Goal: Transaction & Acquisition: Purchase product/service

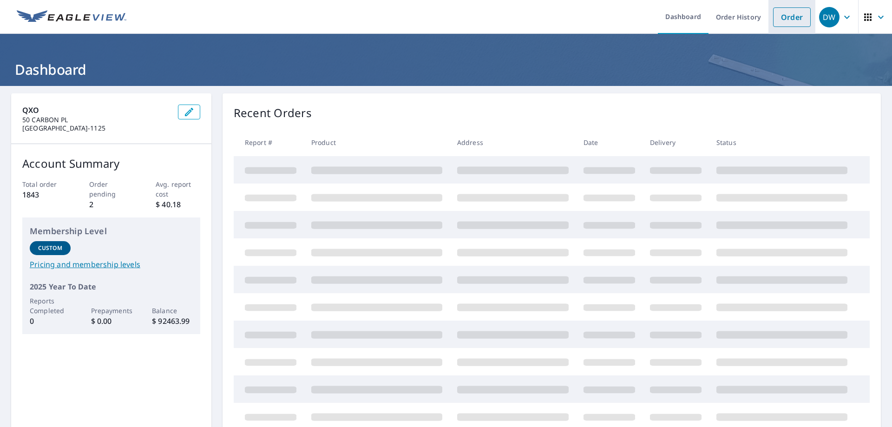
click at [774, 14] on link "Order" at bounding box center [792, 17] width 38 height 20
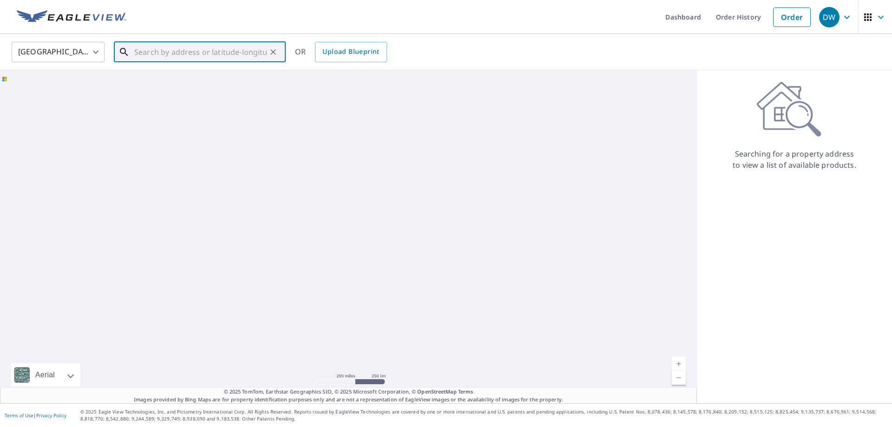
click at [162, 58] on input "text" at bounding box center [200, 52] width 132 height 26
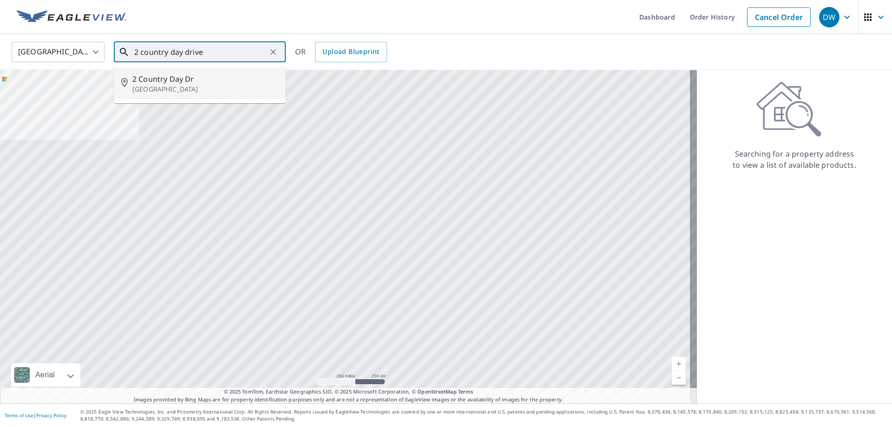
click at [164, 85] on p "[GEOGRAPHIC_DATA]" at bounding box center [205, 89] width 146 height 9
type input "[STREET_ADDRESS]"
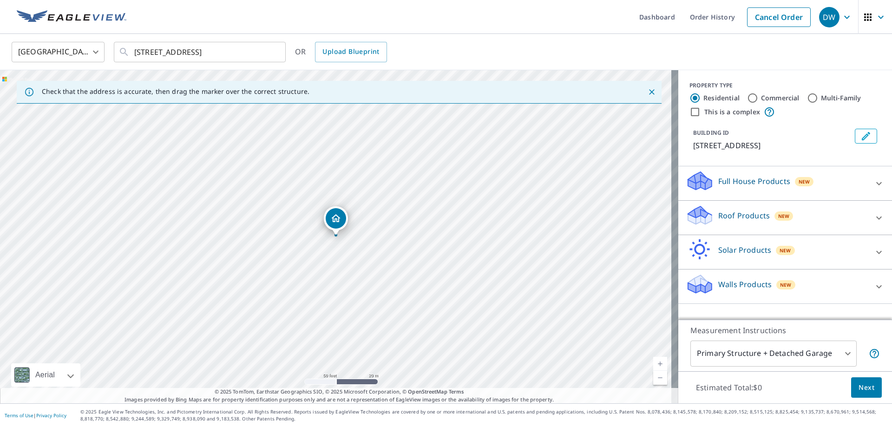
click at [720, 187] on div "Full House Products New" at bounding box center [777, 183] width 182 height 26
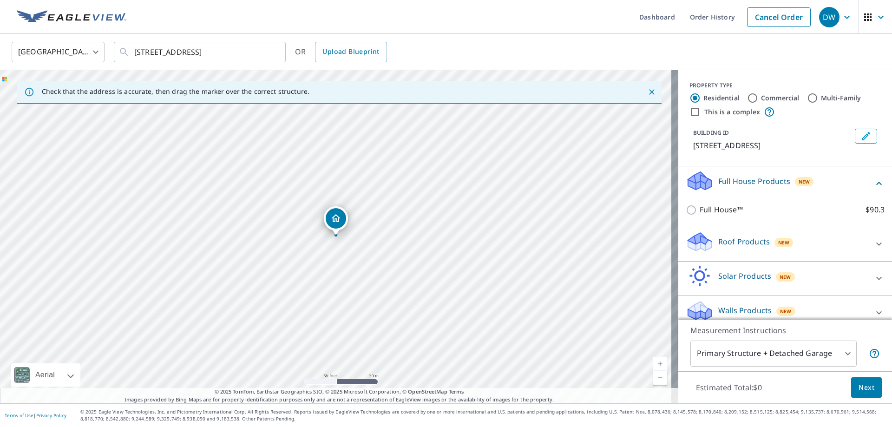
click at [731, 242] on p "Roof Products" at bounding box center [745, 241] width 52 height 11
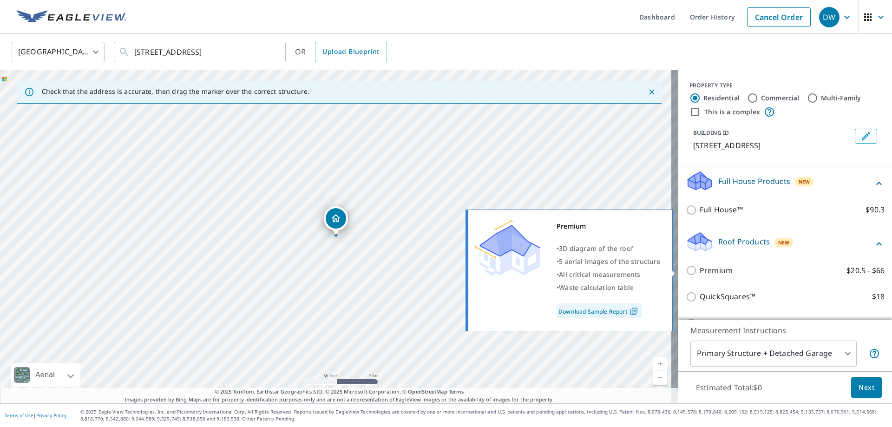
click at [686, 270] on input "Premium $20.5 - $66" at bounding box center [693, 270] width 14 height 11
checkbox input "true"
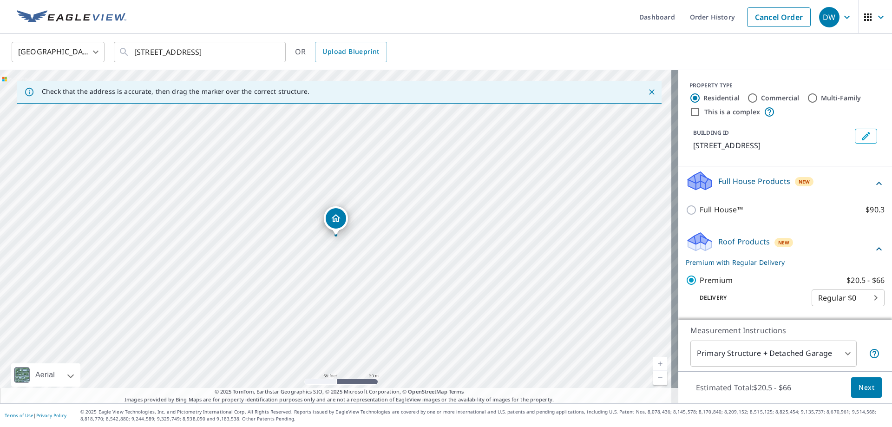
click at [859, 389] on span "Next" at bounding box center [867, 388] width 16 height 12
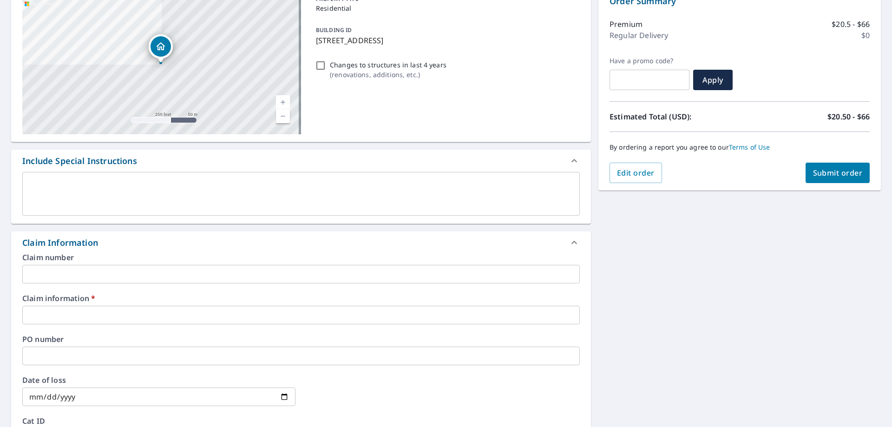
scroll to position [186, 0]
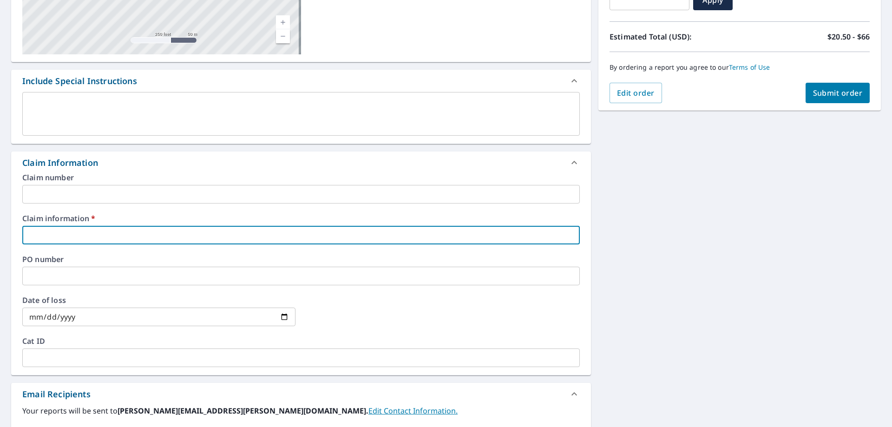
click at [97, 235] on input "text" at bounding box center [301, 235] width 558 height 19
type input "Bentley Bro"
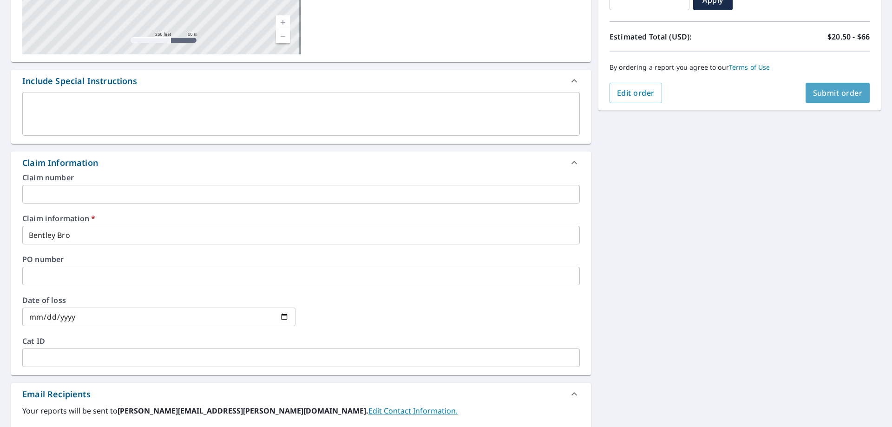
click at [838, 89] on span "Submit order" at bounding box center [838, 93] width 50 height 10
checkbox input "true"
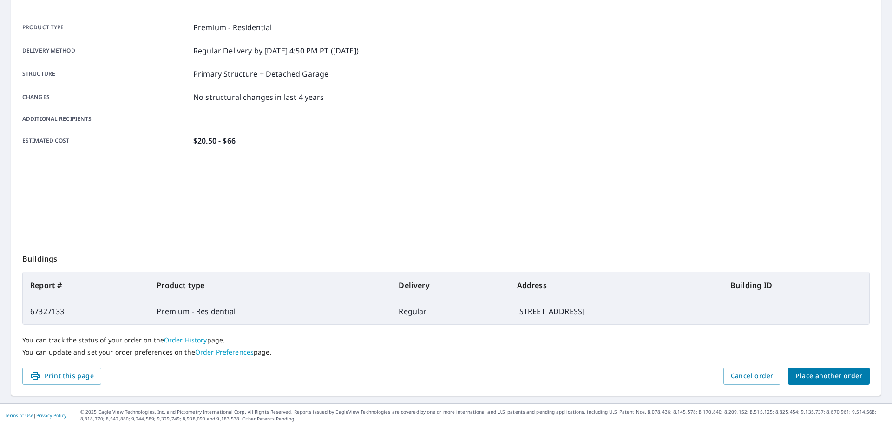
scroll to position [120, 0]
